Goal: Task Accomplishment & Management: Manage account settings

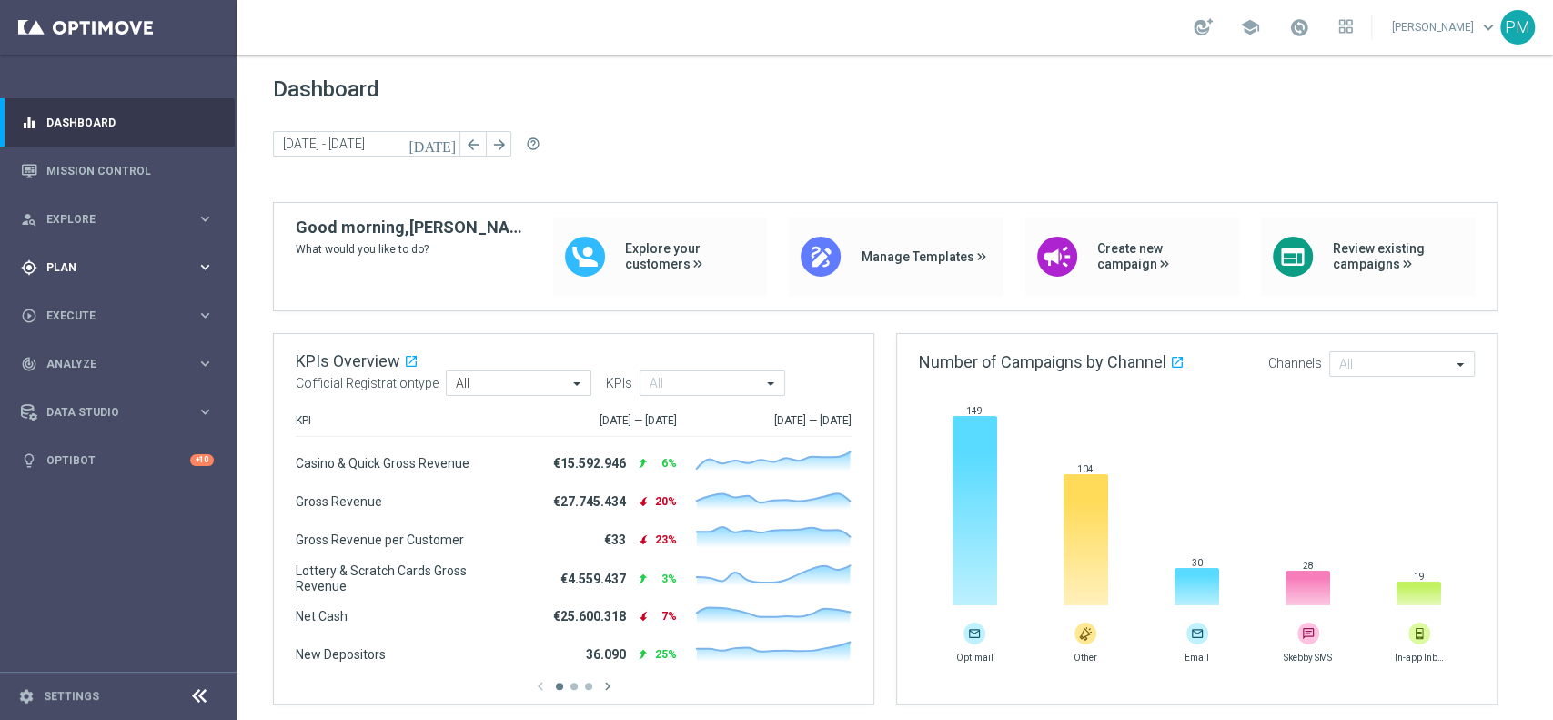
click at [93, 258] on div "gps_fixed Plan keyboard_arrow_right" at bounding box center [117, 267] width 235 height 48
click at [86, 305] on link "Target Groups" at bounding box center [118, 305] width 142 height 15
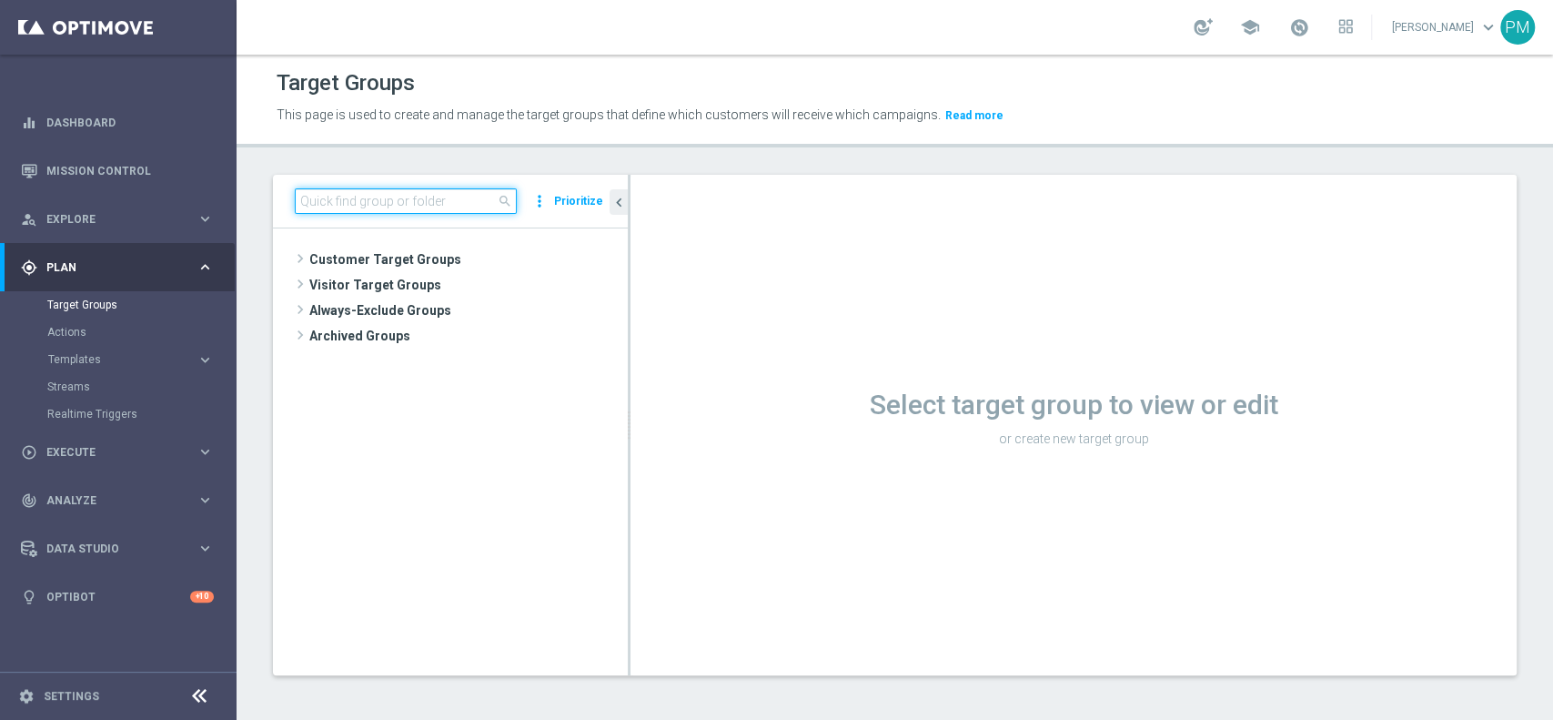
click at [437, 197] on input at bounding box center [406, 200] width 222 height 25
paste input "Churn 0-12M Talent ggr nb > 100 1st Casino lftime"
type input "Churn 0-12M Talent ggr nb > 100 1st Casino lftime"
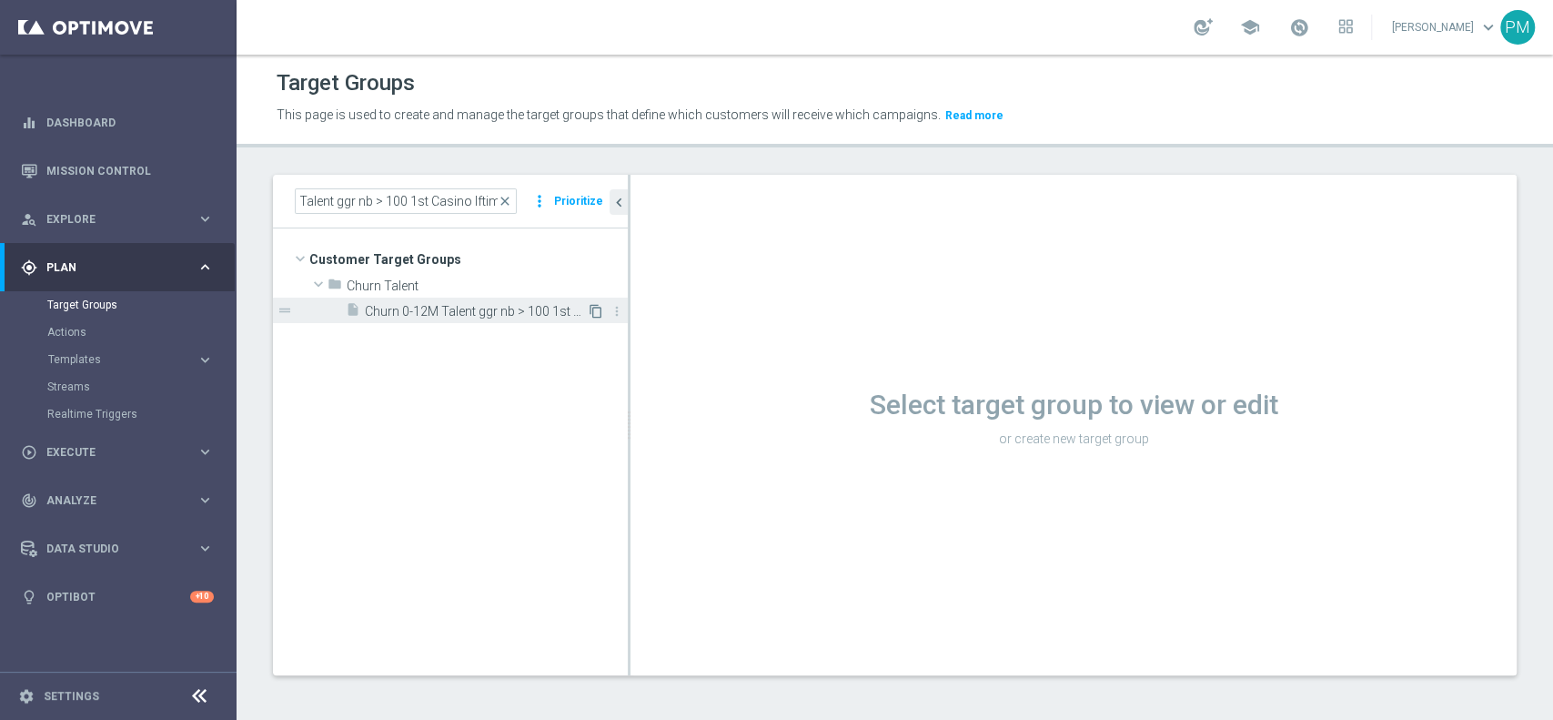
click at [593, 308] on icon "content_copy" at bounding box center [596, 311] width 15 height 15
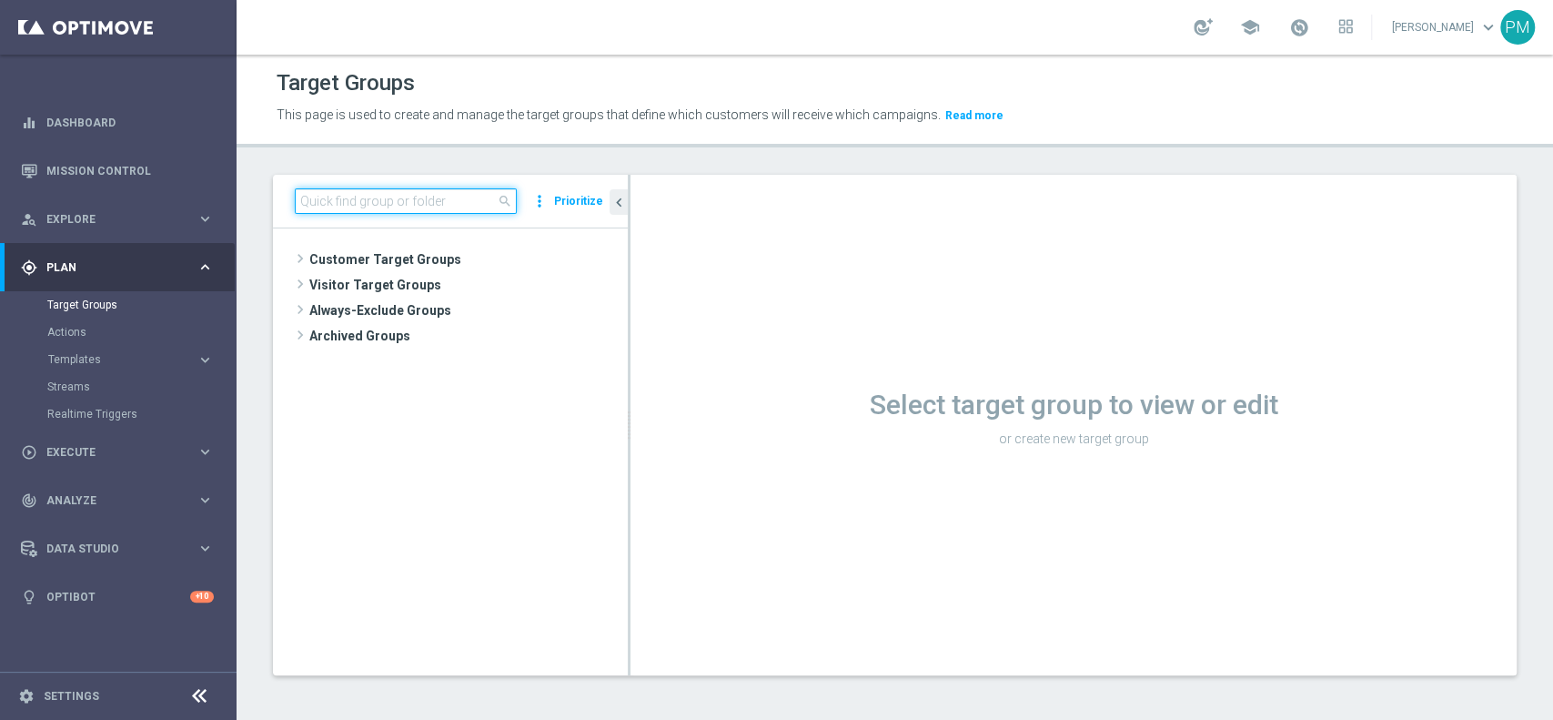
click at [440, 199] on input at bounding box center [406, 200] width 222 height 25
paste input "Churn 0-12M Talent ggr nb > 100 1st Casino lftime"
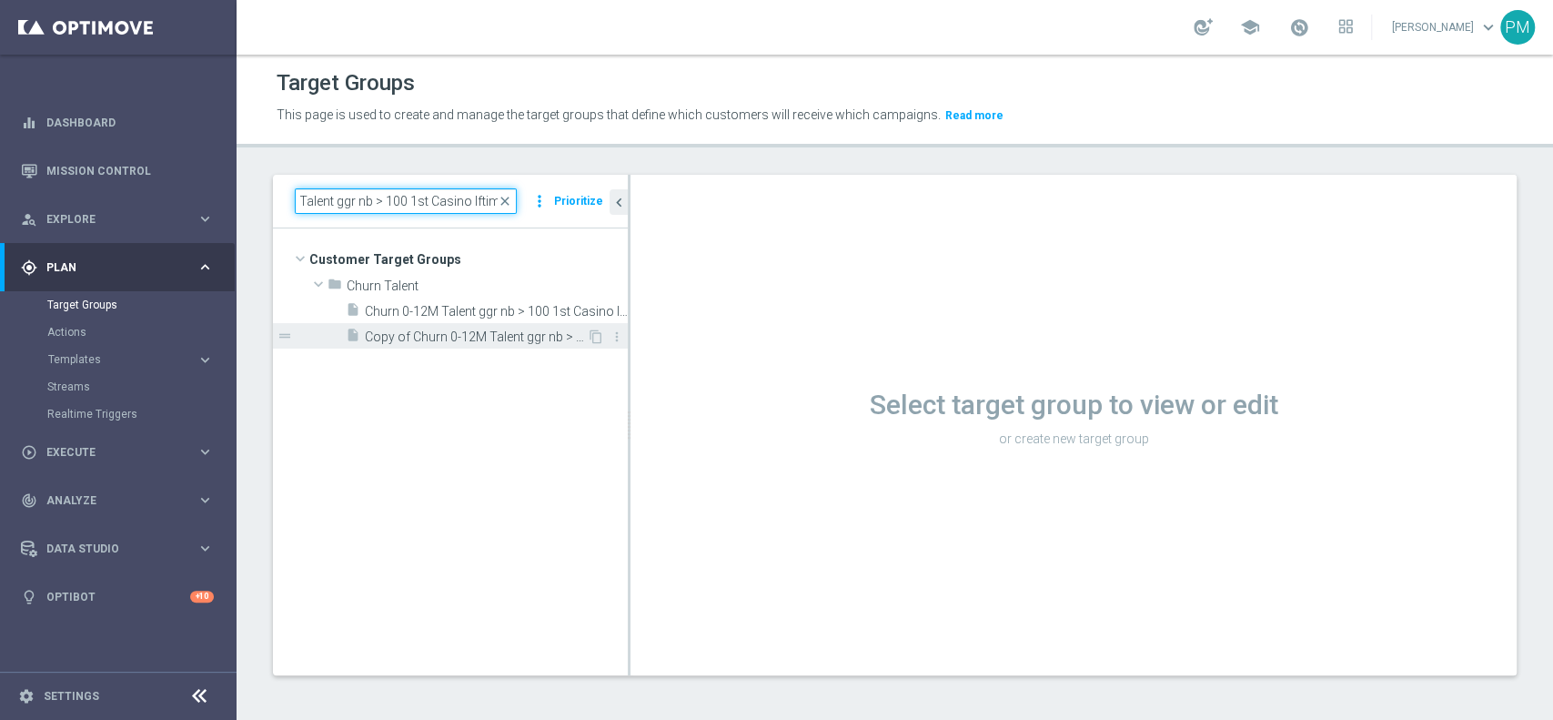
type input "Churn 0-12M Talent ggr nb > 100 1st Casino lftime"
click at [524, 332] on span "Copy of Churn 0-12M Talent ggr nb > 100 1st Casino lftime" at bounding box center [476, 336] width 222 height 15
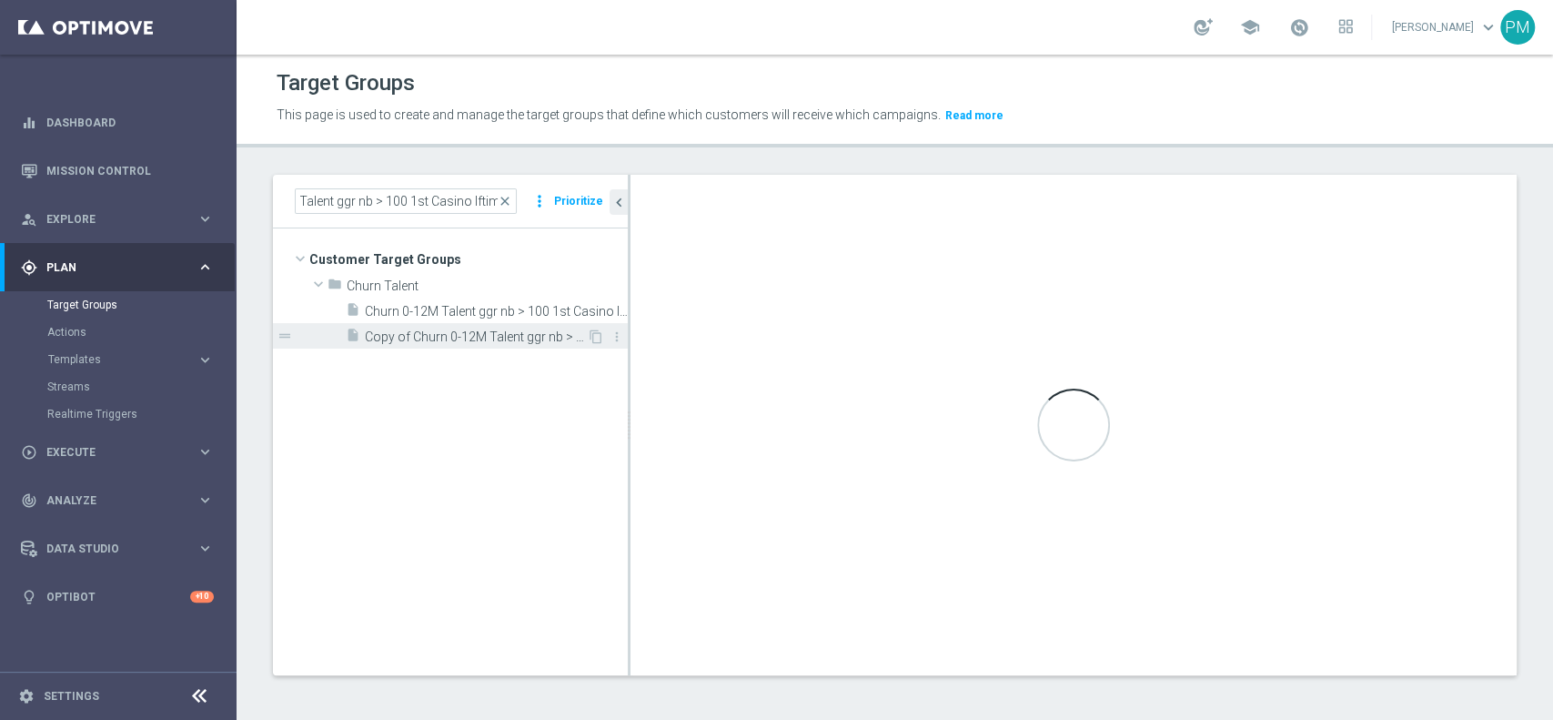
scroll to position [0, 0]
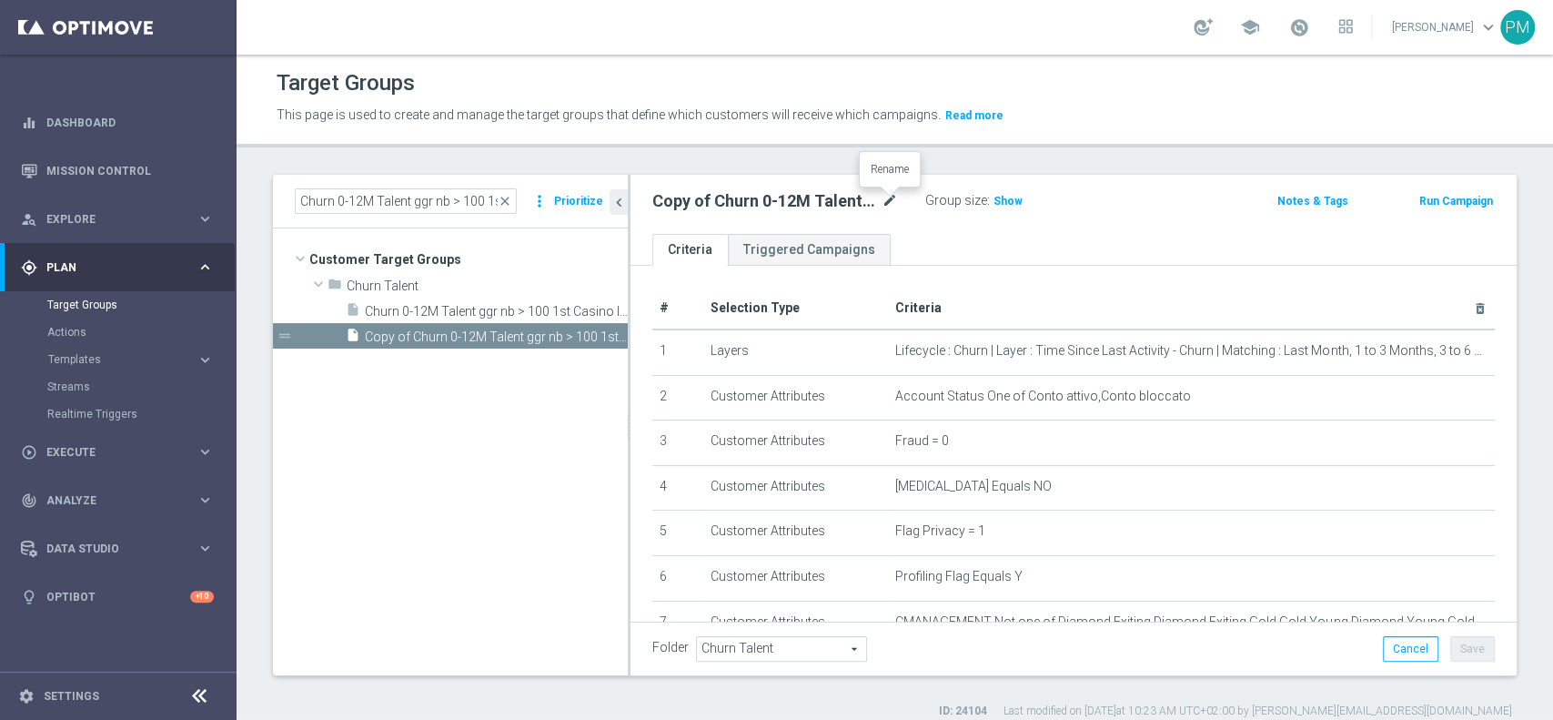
click at [891, 194] on icon "mode_edit" at bounding box center [890, 201] width 16 height 22
click at [787, 200] on input "Copy of Churn 0-12M Talent ggr nb > 100 1st Casino lftime" at bounding box center [775, 202] width 246 height 25
click at [821, 203] on input "Copy of Churn 0-12M Talent ggr nb > 0 1st Casino lftime" at bounding box center [775, 202] width 246 height 25
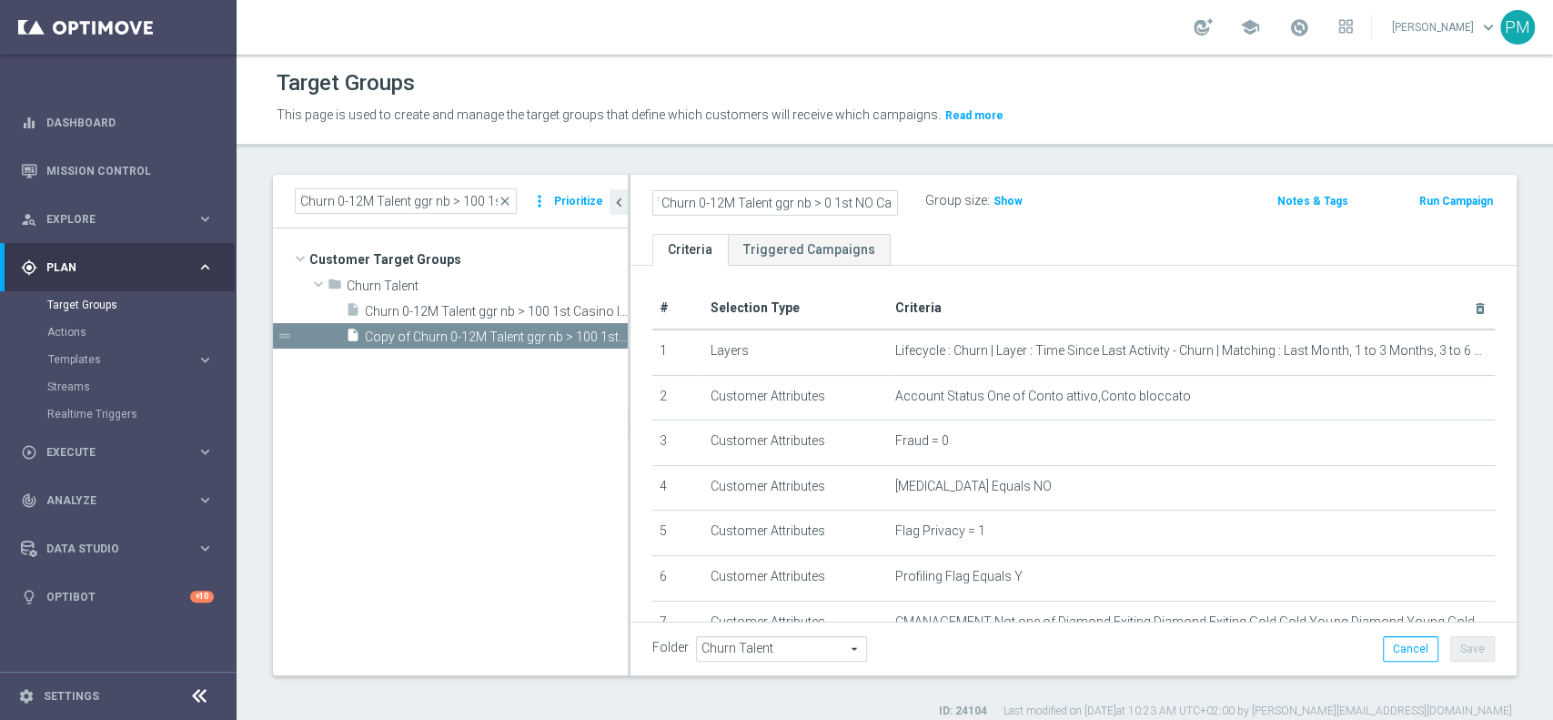
scroll to position [0, 0]
type input "Churn 0-12M Talent ggr nb > 0 1st NO Casino lftime"
click at [1087, 195] on div "Group size : Show" at bounding box center [1016, 199] width 182 height 22
click at [775, 193] on input "Churn 0-12M Talent ggr nb > 0 1st NO Casino lftime" at bounding box center [775, 202] width 246 height 25
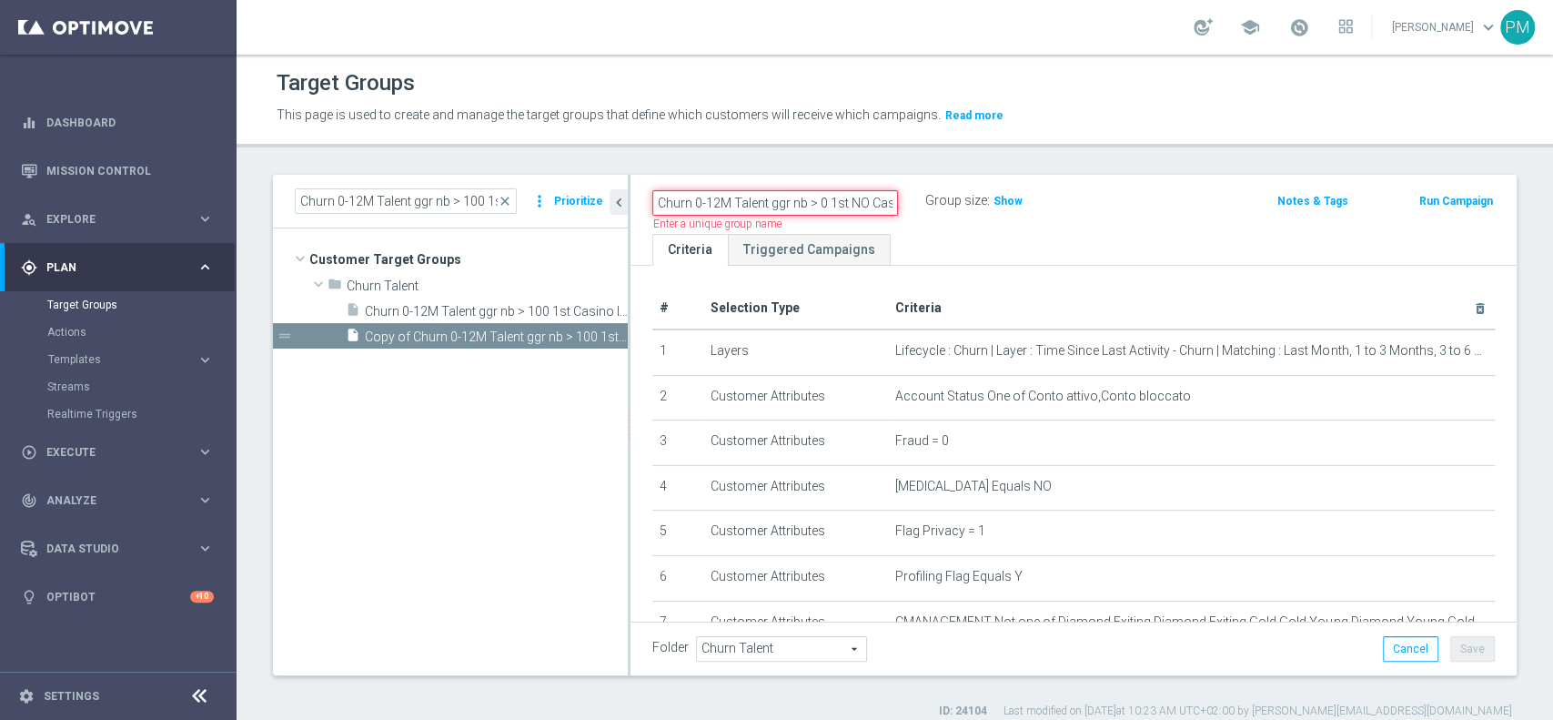
click at [775, 193] on input "Churn 0-12M Talent ggr nb > 0 1st NO Casino lftime" at bounding box center [775, 202] width 246 height 25
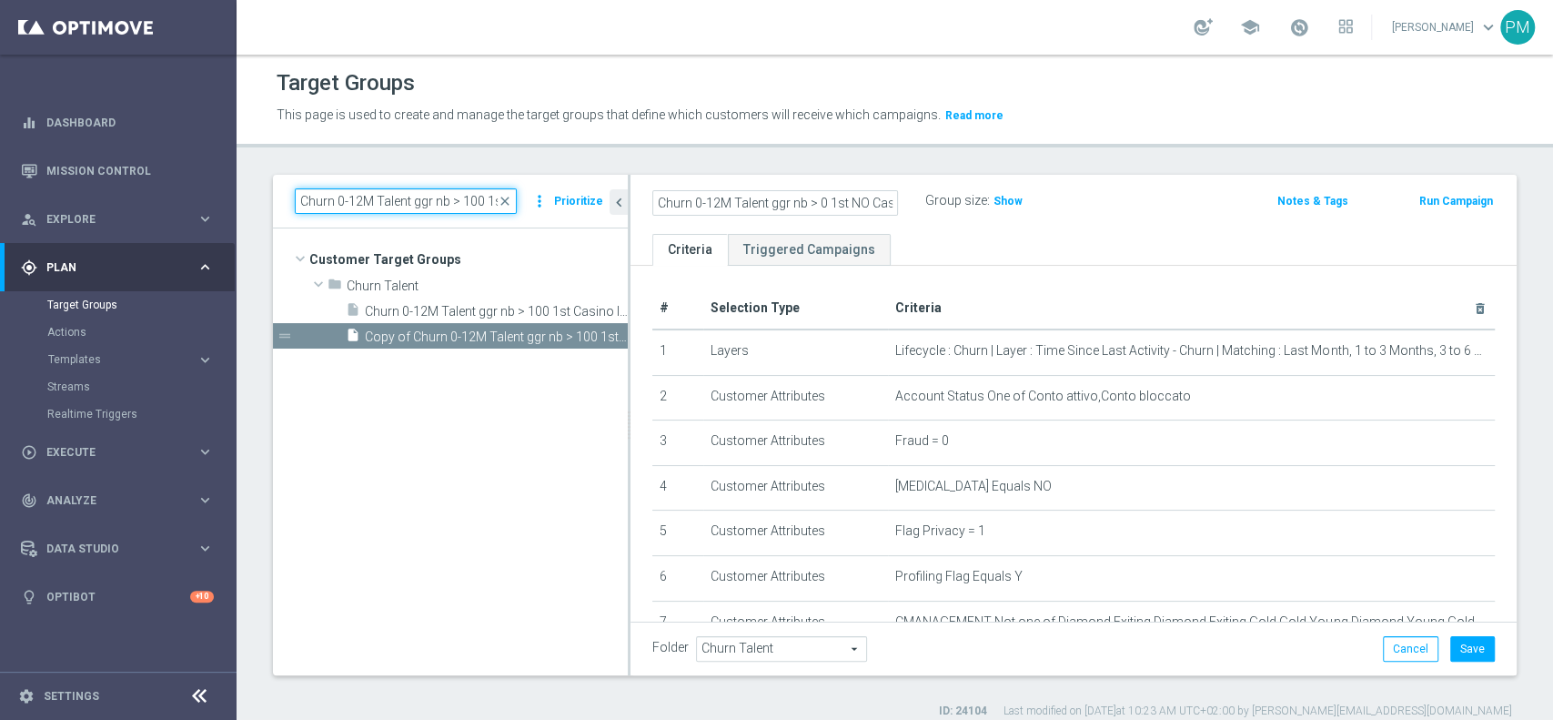
click at [386, 204] on input "Churn 0-12M Talent ggr nb > 100 1st Casino lftime" at bounding box center [406, 200] width 222 height 25
paste input "0 1st NO"
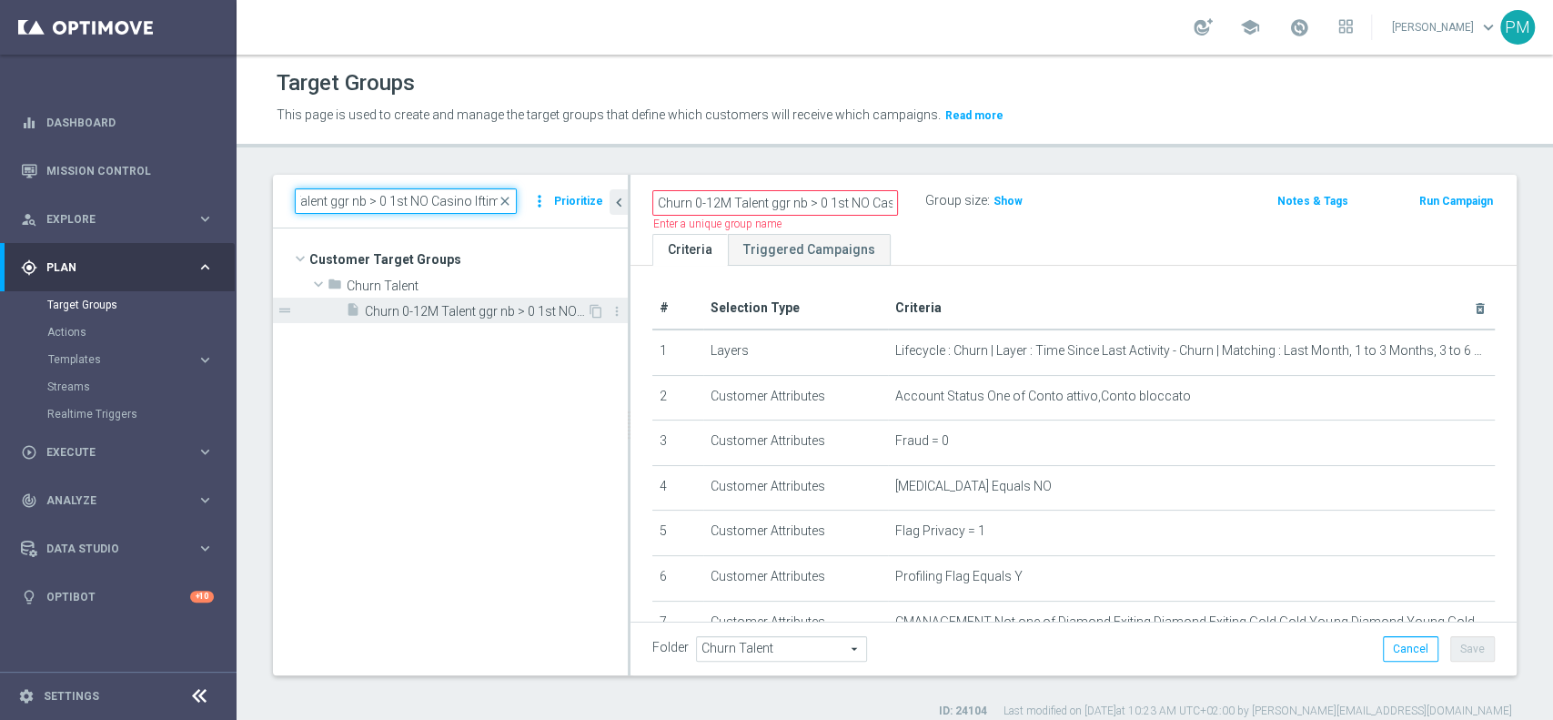
type input "Churn 0-12M Talent ggr nb > 0 1st NO Casino lftime"
click at [415, 315] on span "Churn 0-12M Talent ggr nb > 0 1st NO Casino lftime" at bounding box center [476, 311] width 222 height 15
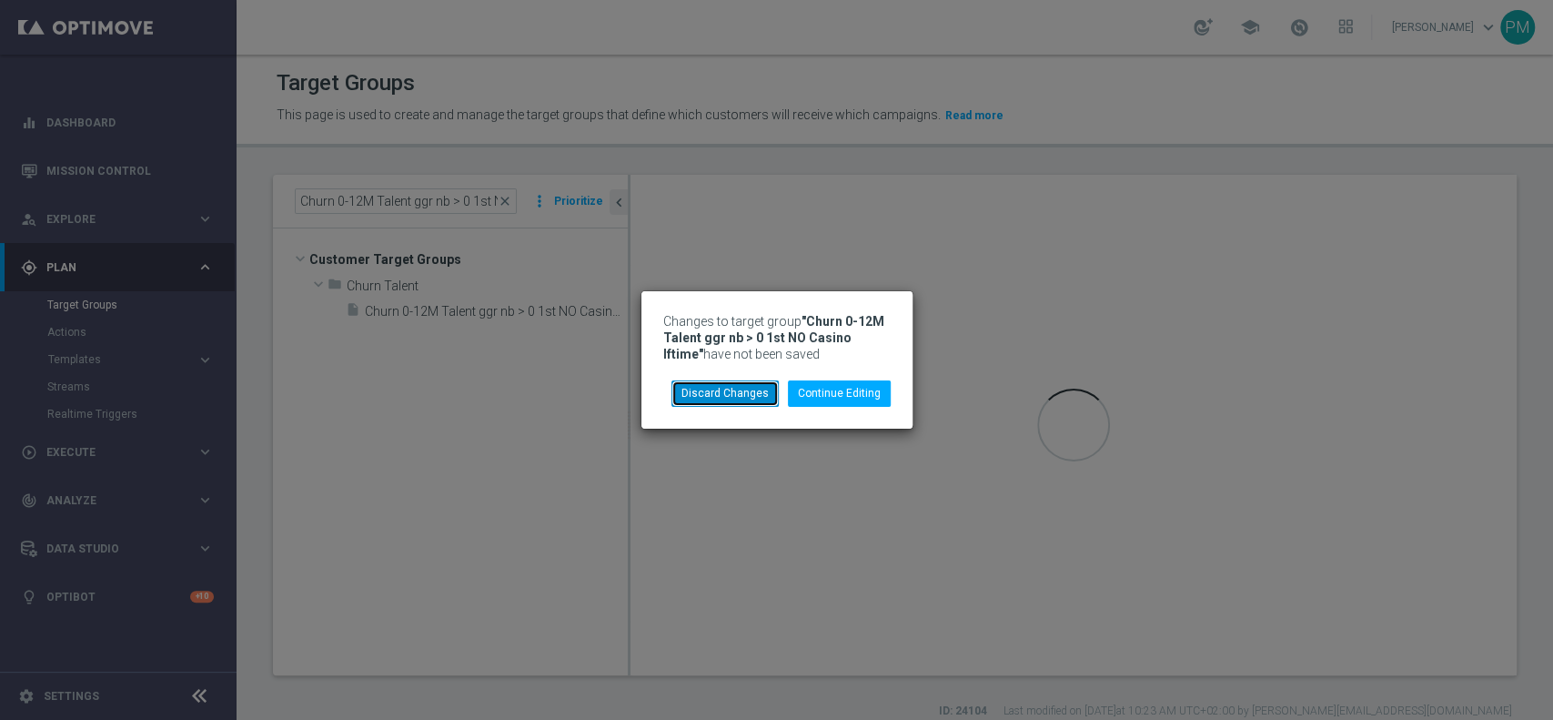
click at [740, 395] on button "Discard Changes" at bounding box center [725, 392] width 107 height 25
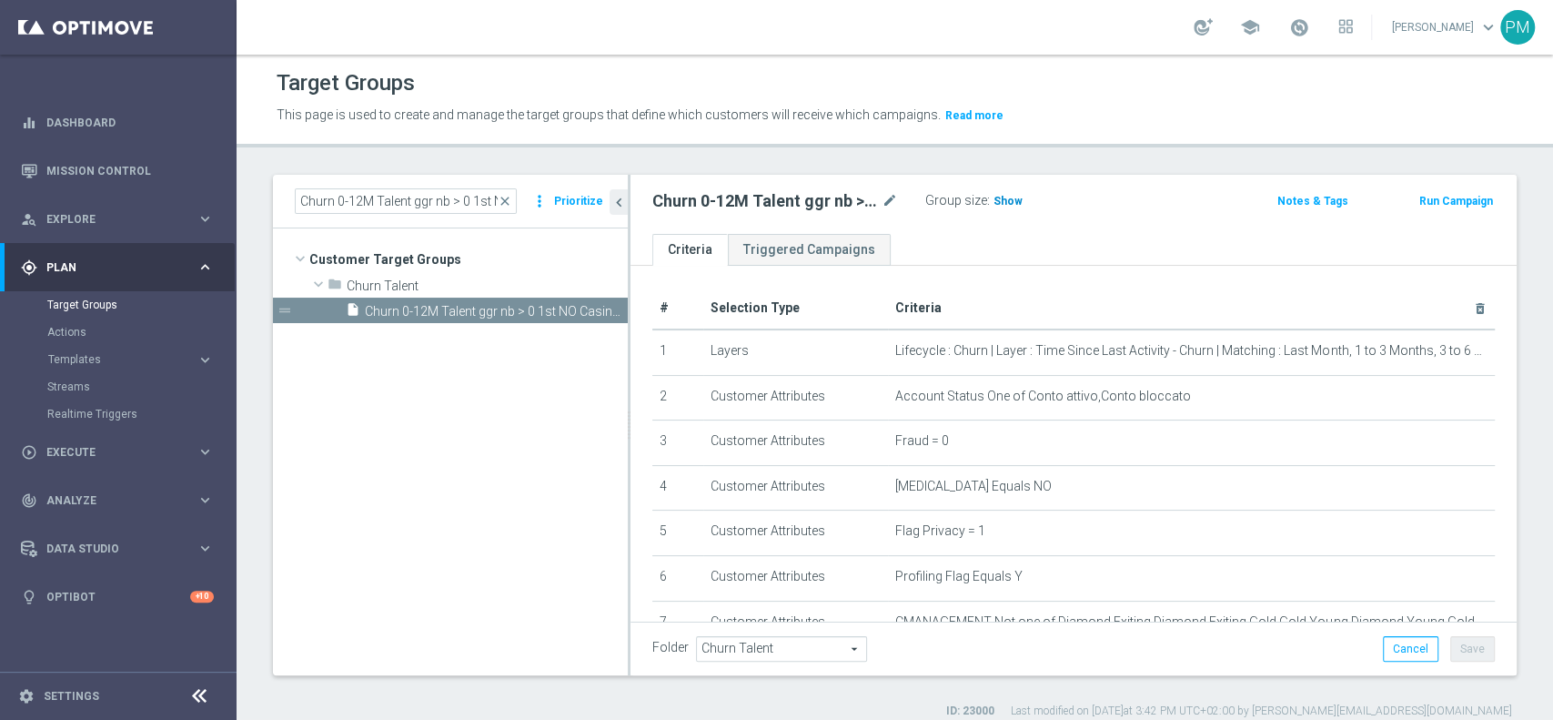
click at [1013, 201] on span "Show" at bounding box center [1008, 201] width 29 height 13
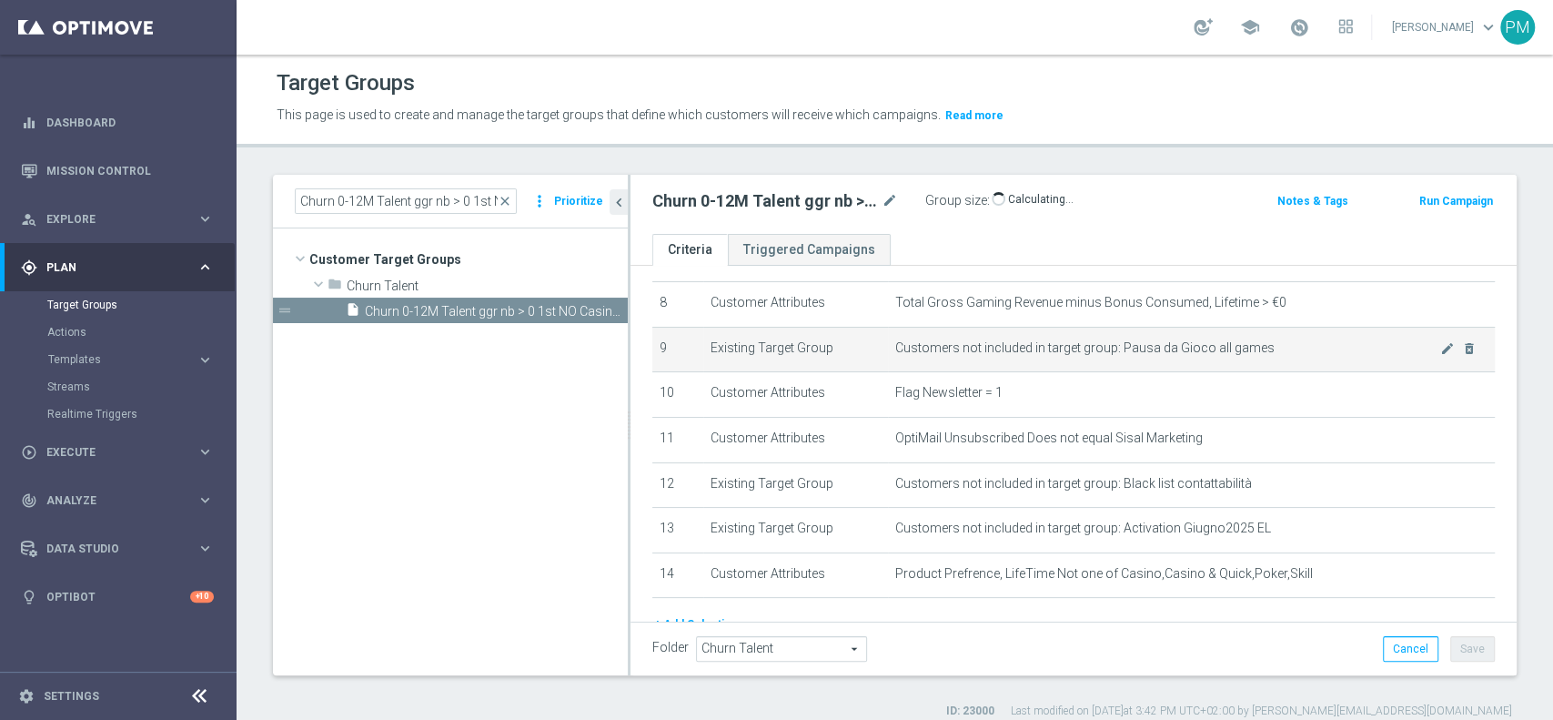
scroll to position [448, 0]
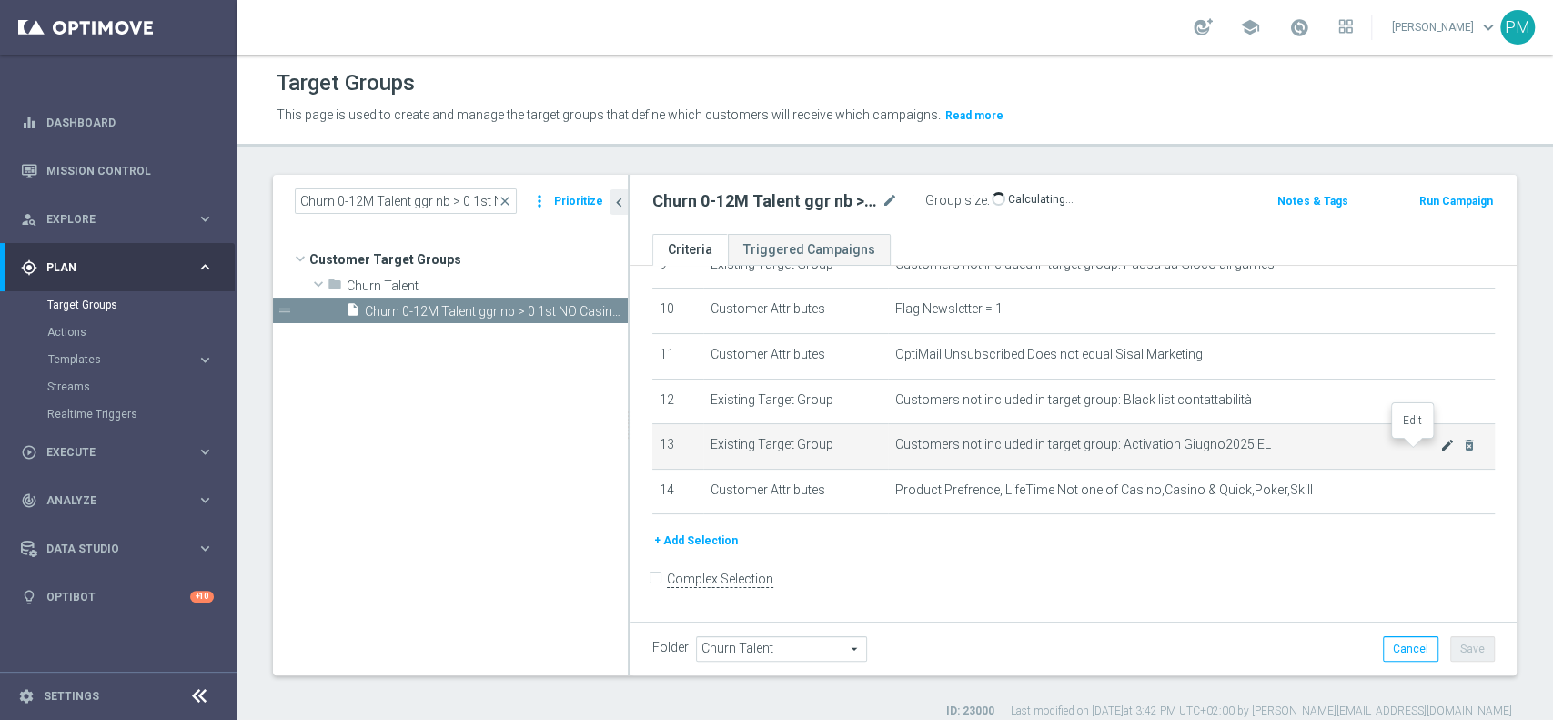
click at [1441, 448] on icon "mode_edit" at bounding box center [1448, 445] width 15 height 15
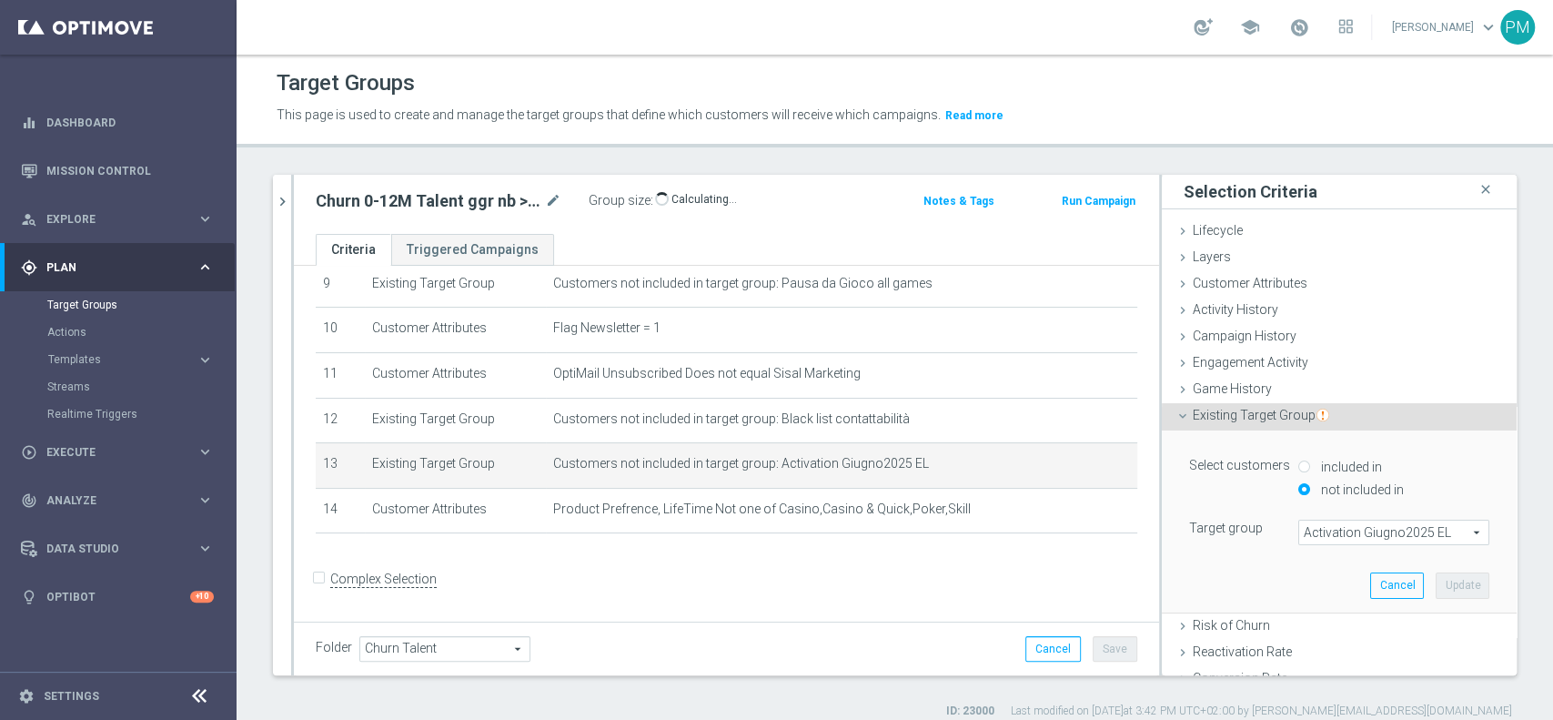
click at [1349, 530] on span "Activation Giugno2025 EL" at bounding box center [1394, 533] width 189 height 24
click at [0, 0] on input "search" at bounding box center [0, 0] width 0 height 0
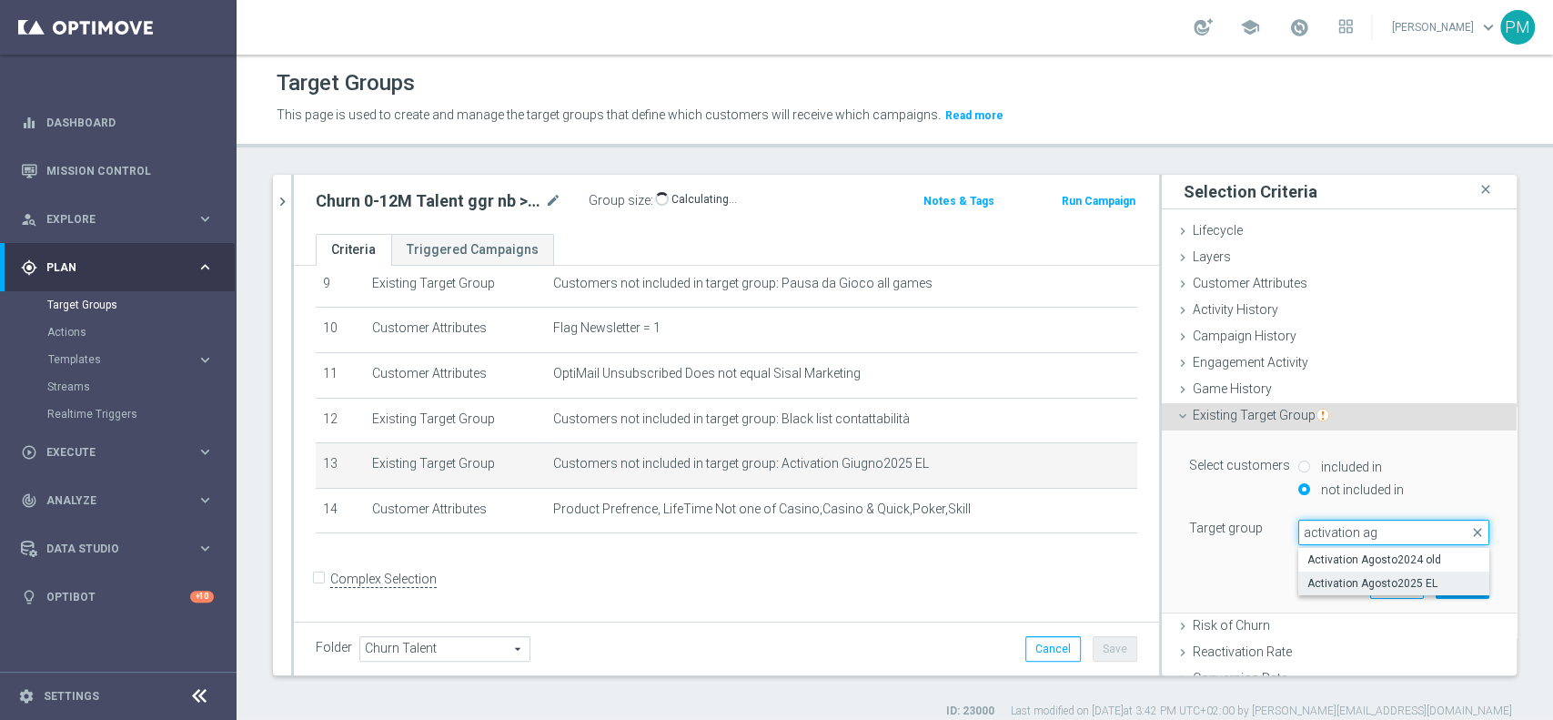
type input "activation ag"
click at [1341, 576] on span "Activation Agosto2025 EL" at bounding box center [1394, 583] width 173 height 15
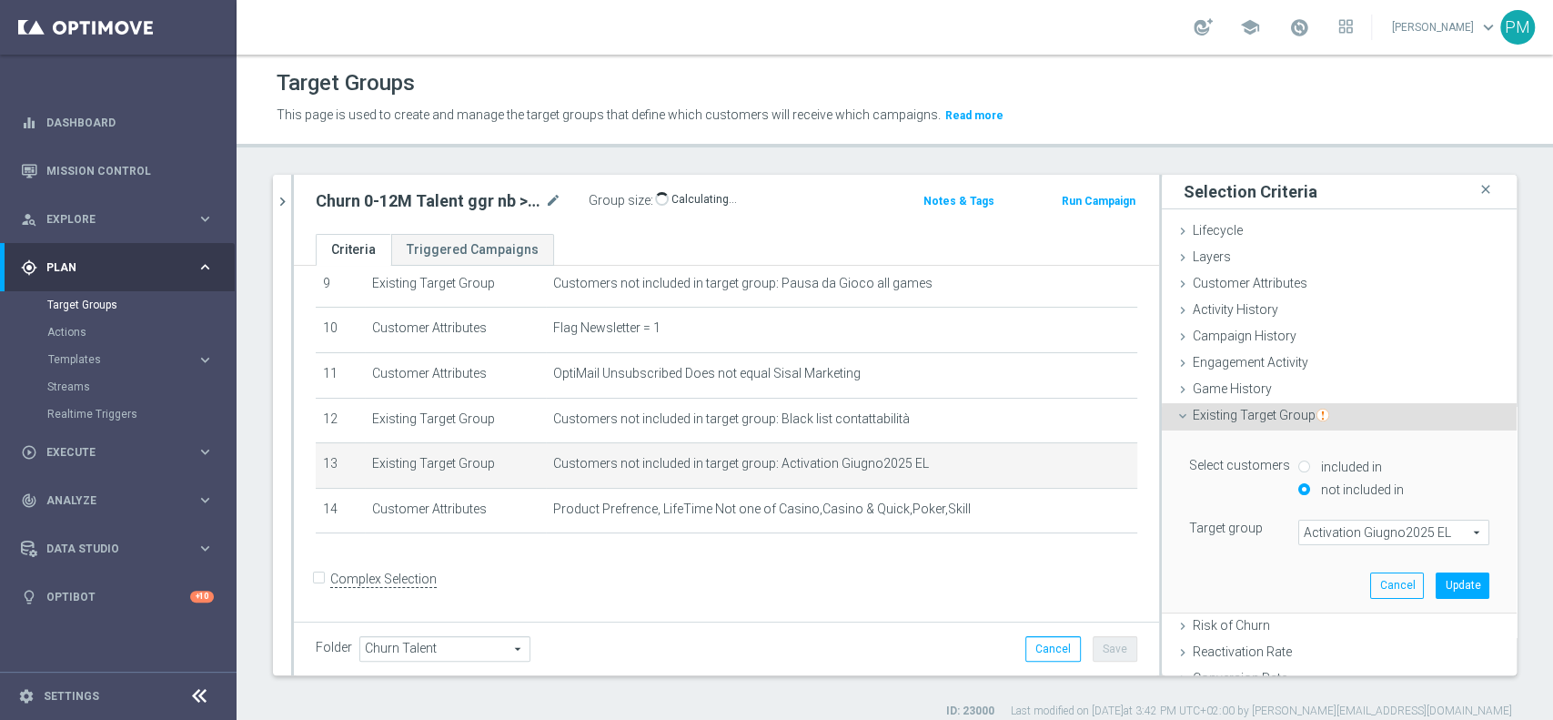
type input "Activation Agosto2025 EL"
click at [1436, 579] on button "Update" at bounding box center [1463, 584] width 54 height 25
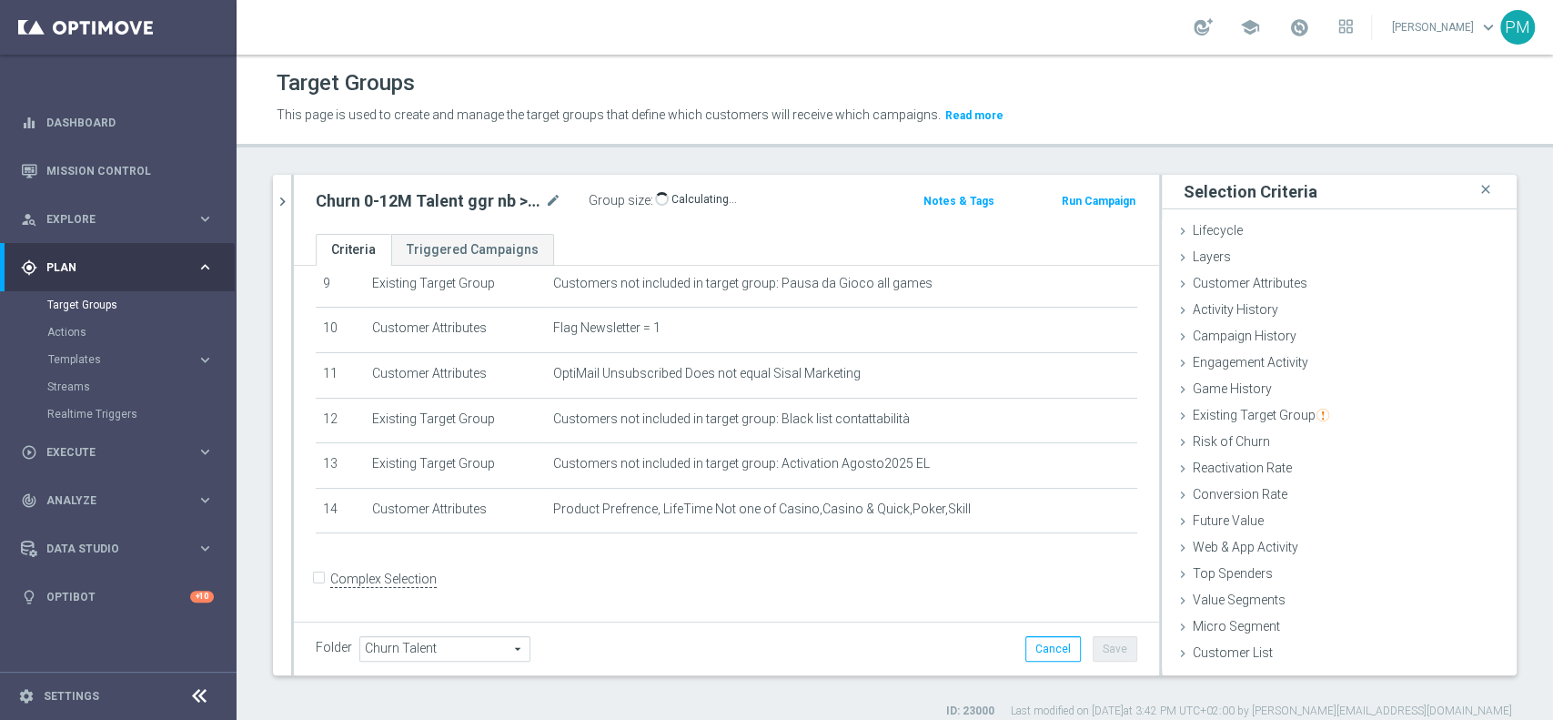
click at [822, 578] on form "Complex Selection Invalid Expression" at bounding box center [727, 597] width 822 height 67
click at [430, 196] on h2 "Churn 0-12M Talent ggr nb > 0 1st NO Casino lftime" at bounding box center [429, 201] width 226 height 22
copy div "Churn 0-12M Talent ggr nb > 0 1st NO Casino lftime"
